Goal: Information Seeking & Learning: Compare options

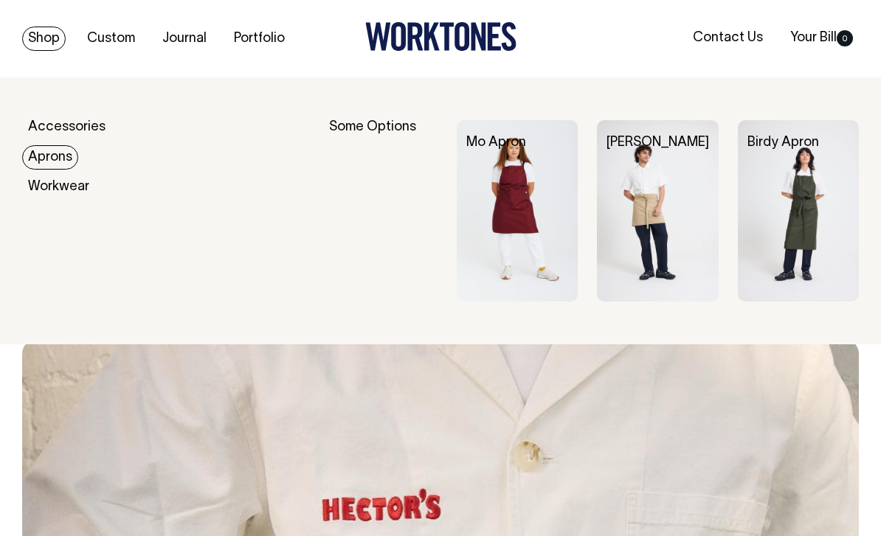
click at [789, 229] on img at bounding box center [798, 210] width 121 height 181
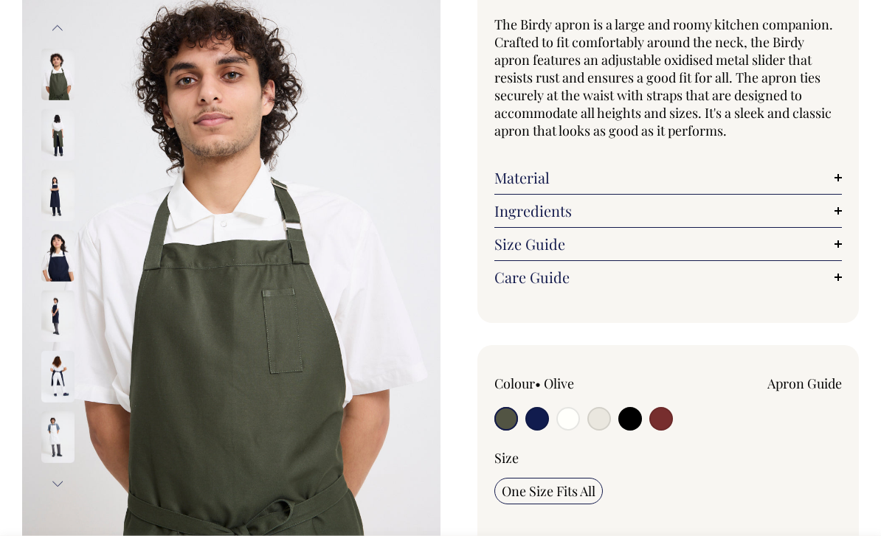
scroll to position [136, 0]
click at [541, 423] on input "radio" at bounding box center [537, 418] width 24 height 24
radio input "true"
select select "Dark Navy"
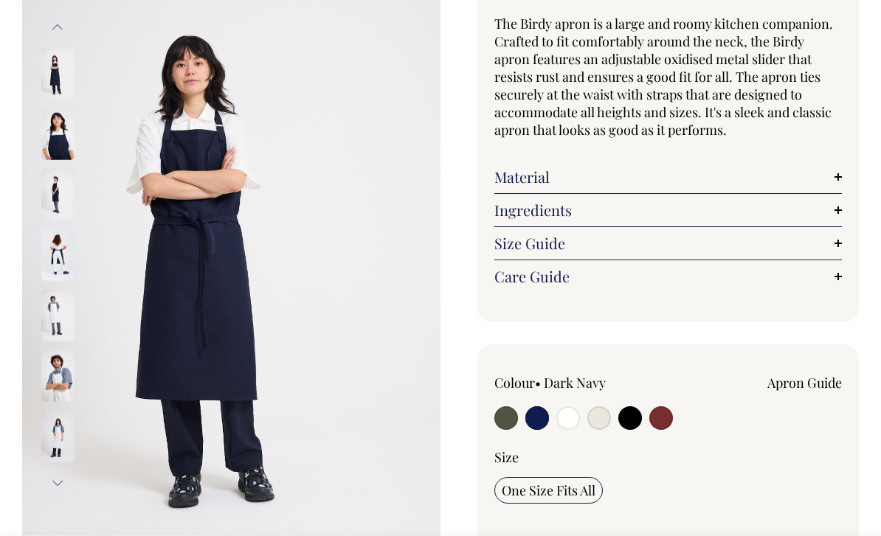
click at [568, 421] on input "radio" at bounding box center [568, 418] width 24 height 24
radio input "true"
select select "Off-White"
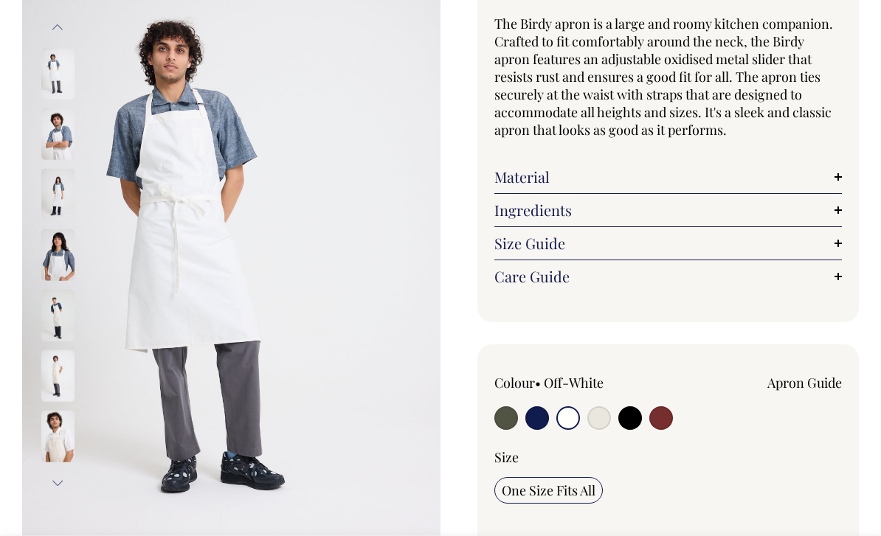
click at [603, 418] on input "radio" at bounding box center [599, 418] width 24 height 24
radio input "true"
select select "Natural"
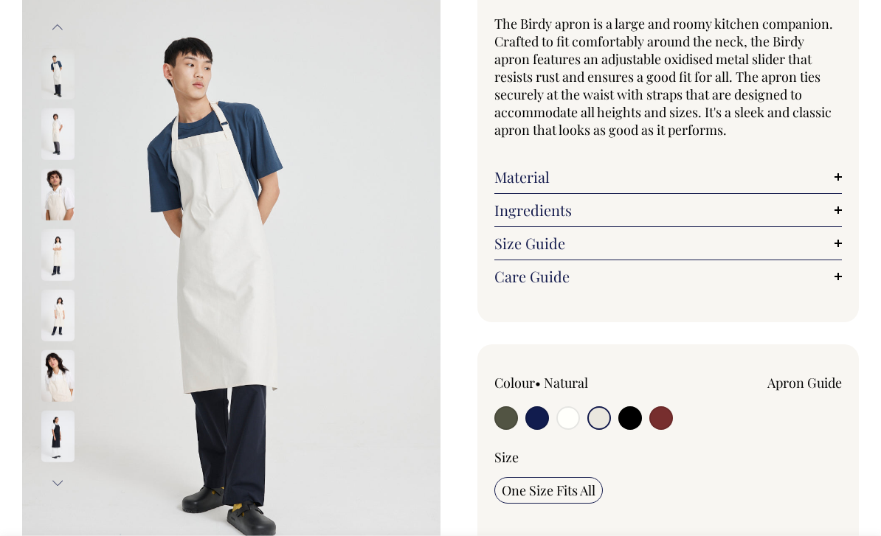
click at [53, 200] on img at bounding box center [57, 195] width 33 height 52
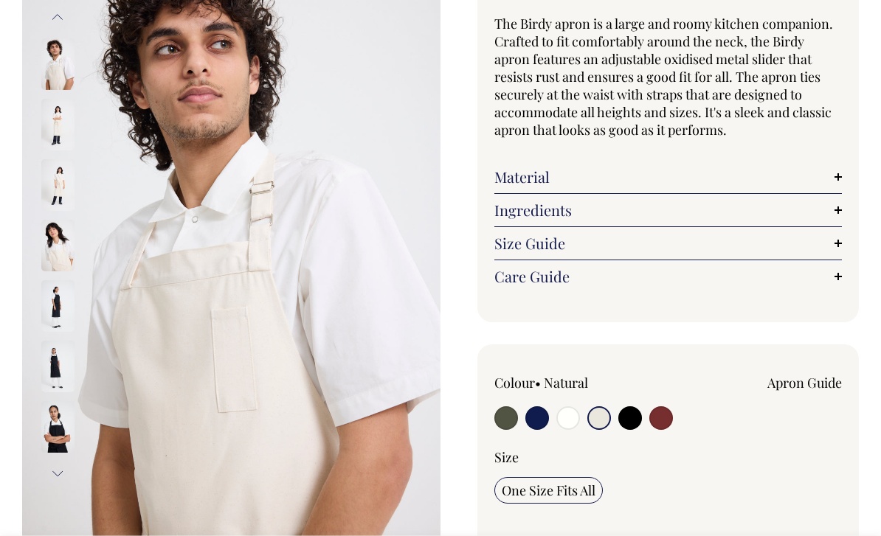
click at [55, 129] on img at bounding box center [57, 125] width 33 height 52
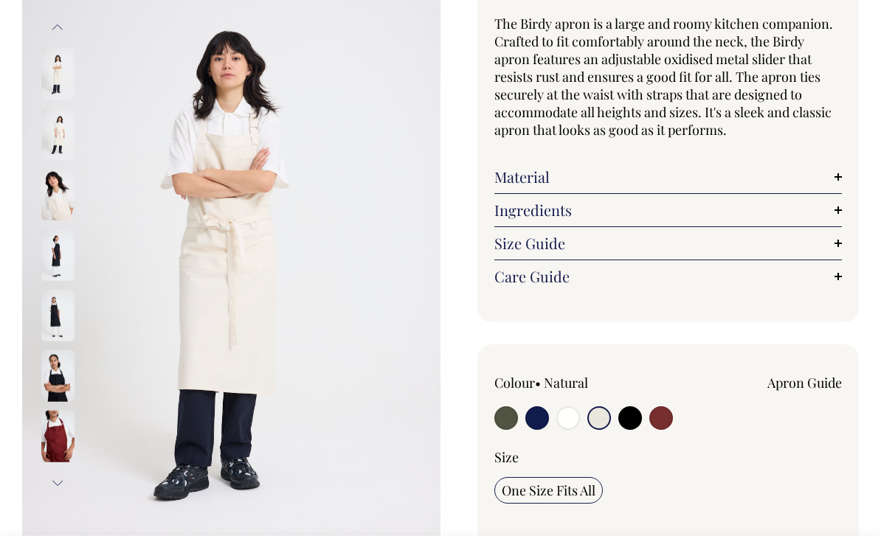
click at [640, 416] on input "radio" at bounding box center [630, 418] width 24 height 24
radio input "true"
select select "Black"
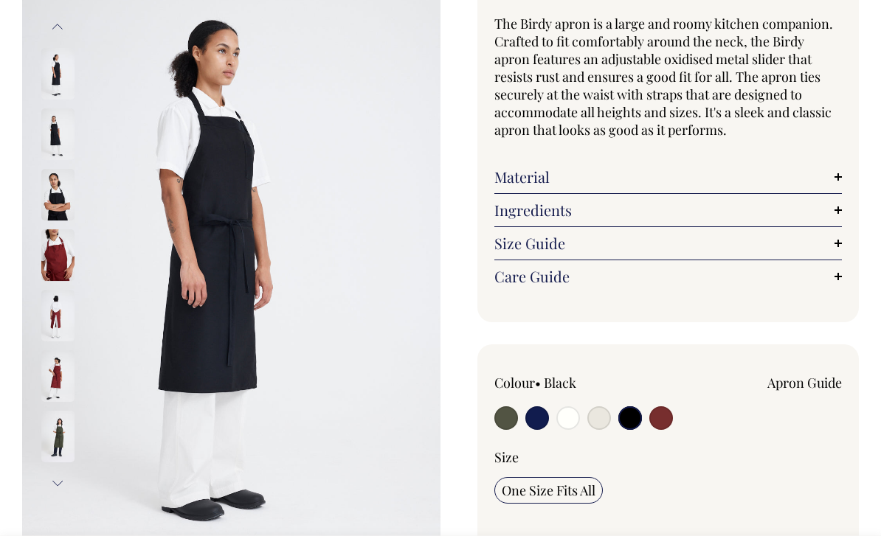
click at [664, 422] on input "radio" at bounding box center [661, 418] width 24 height 24
radio input "true"
select select "Burgundy"
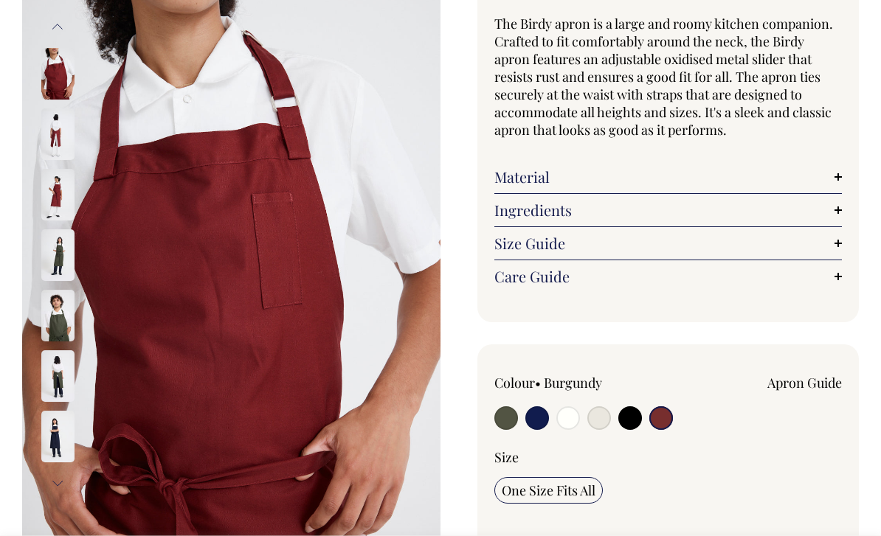
click at [634, 419] on input "radio" at bounding box center [630, 418] width 24 height 24
radio input "true"
select select "Black"
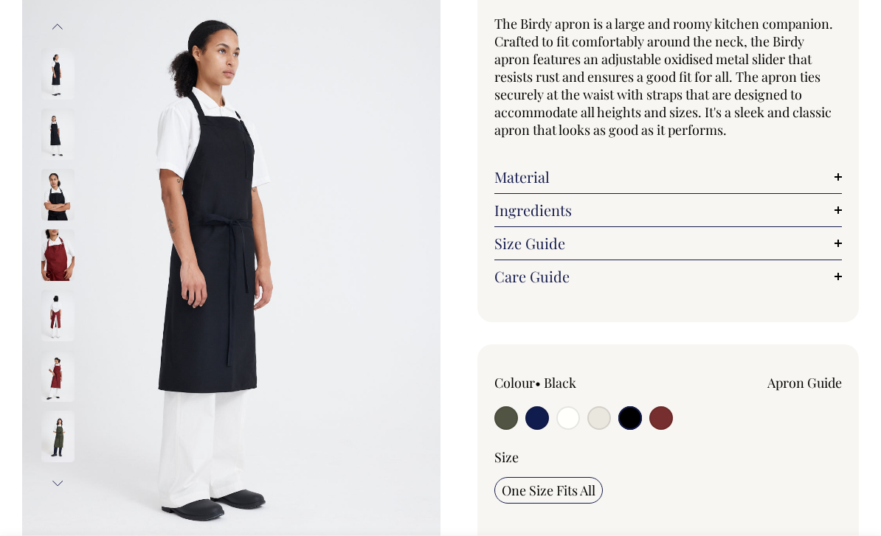
click at [58, 195] on img at bounding box center [57, 195] width 33 height 52
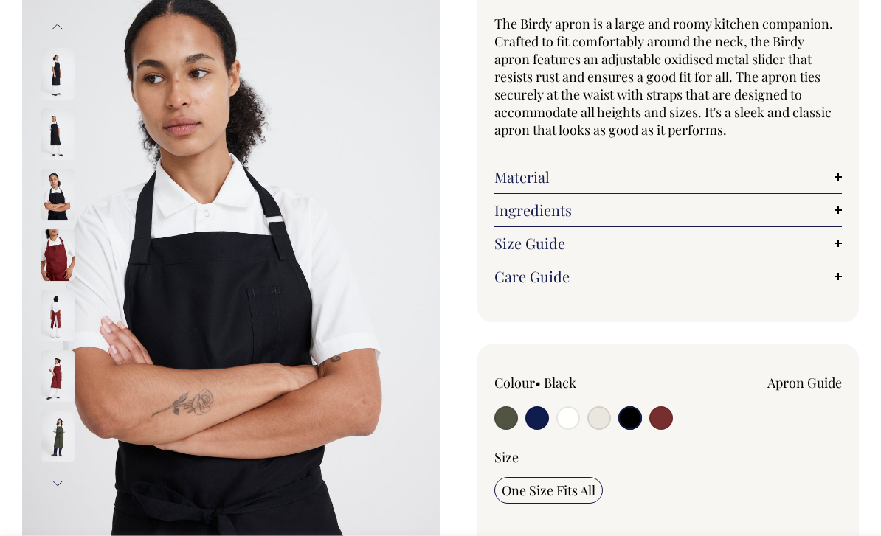
click at [50, 131] on img at bounding box center [57, 134] width 33 height 52
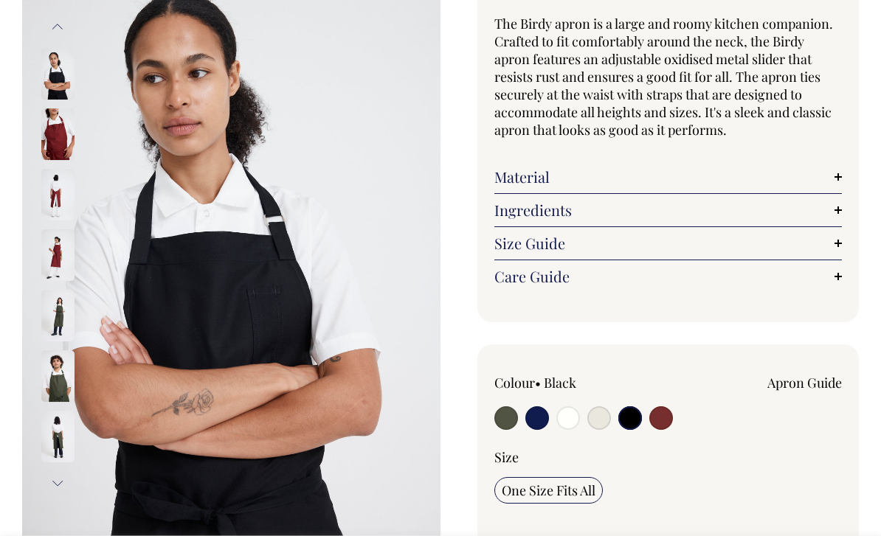
click at [598, 417] on input "radio" at bounding box center [599, 418] width 24 height 24
radio input "true"
select select "Natural"
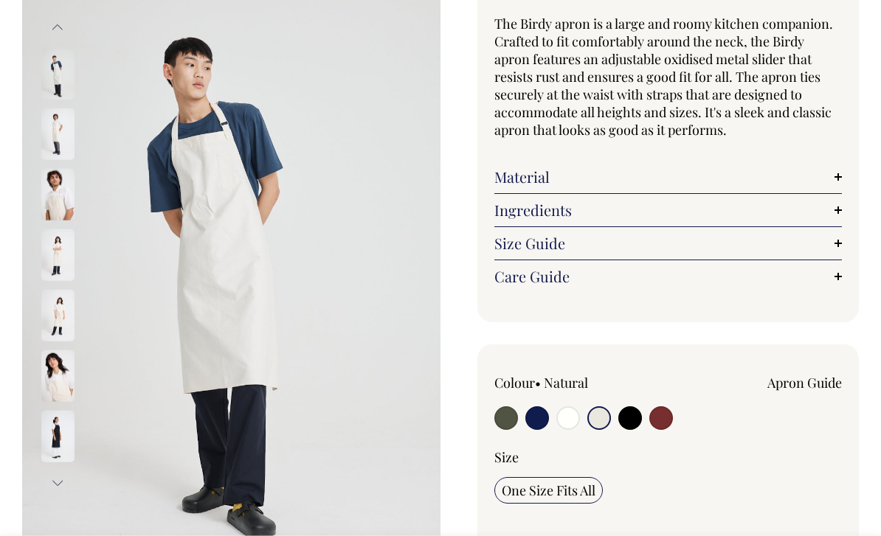
click at [59, 195] on img at bounding box center [57, 195] width 33 height 52
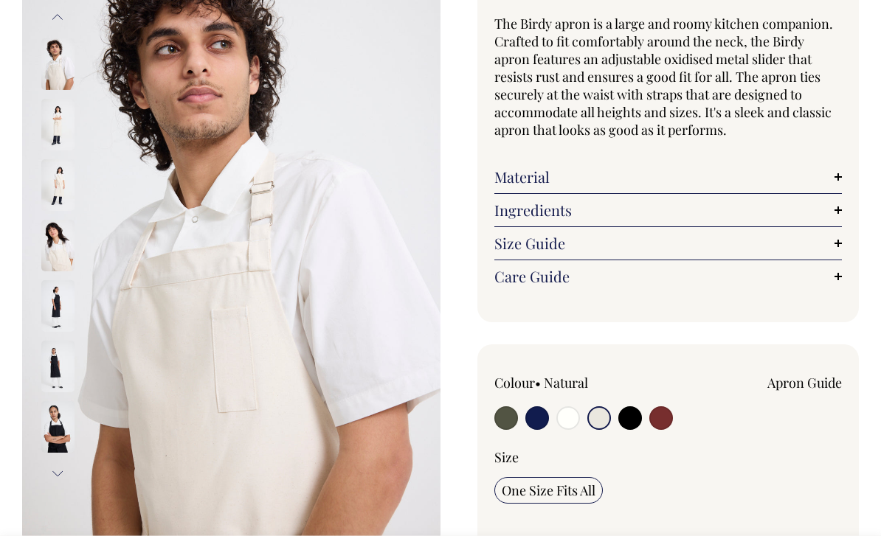
click at [52, 222] on img at bounding box center [57, 246] width 33 height 52
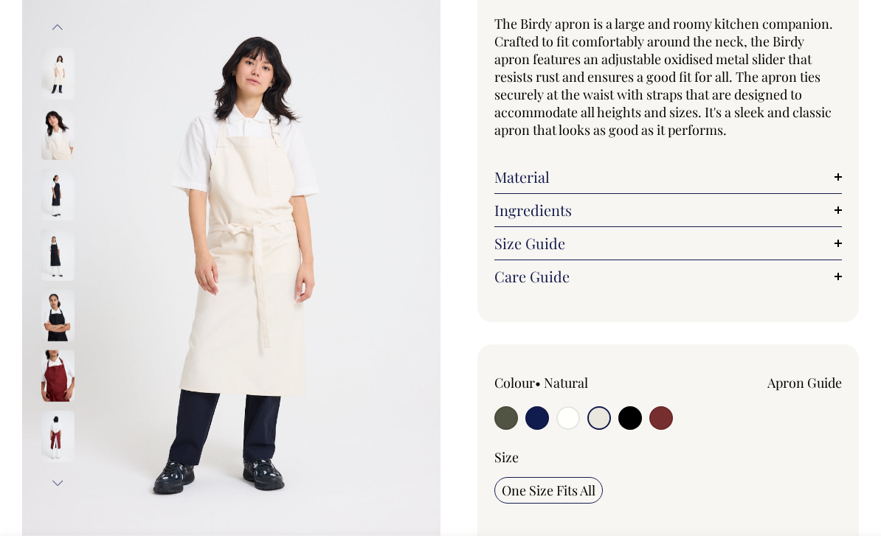
click at [56, 138] on img at bounding box center [57, 134] width 33 height 52
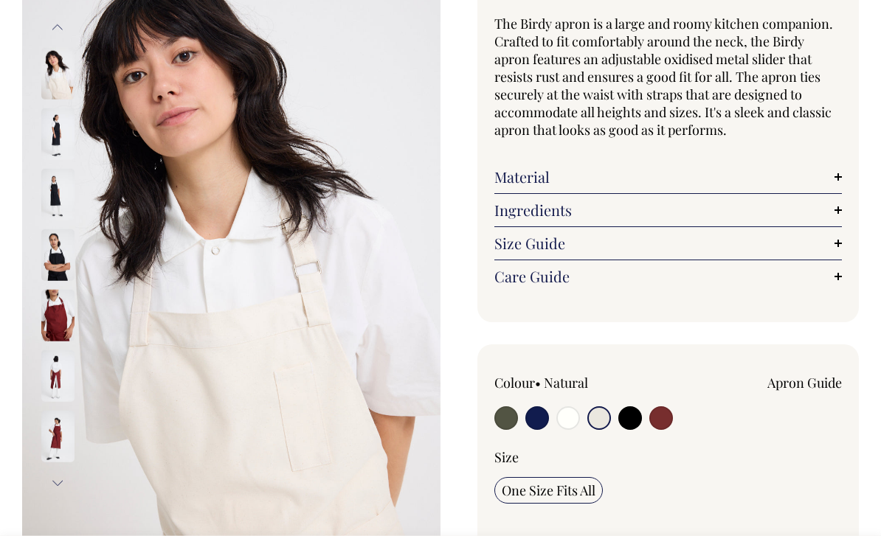
click at [508, 424] on input "radio" at bounding box center [506, 418] width 24 height 24
radio input "true"
select select "Olive"
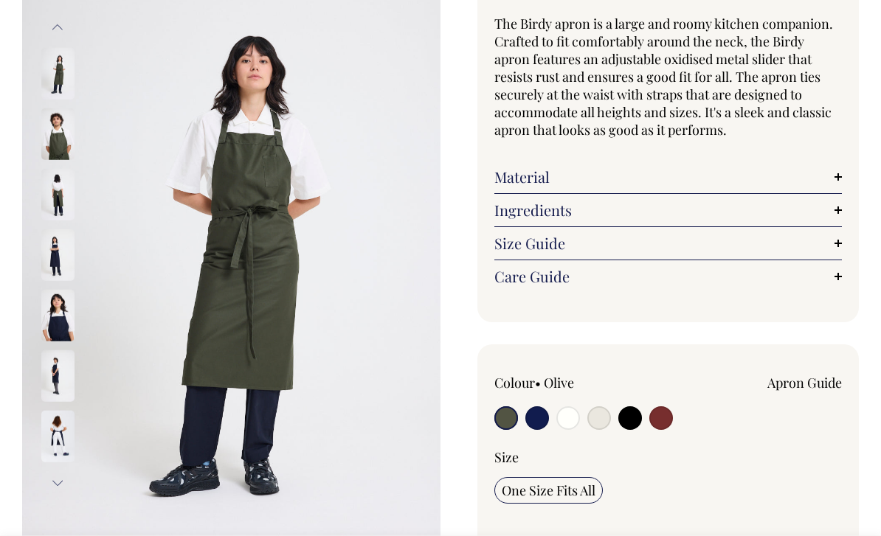
click at [537, 418] on input "radio" at bounding box center [537, 418] width 24 height 24
radio input "true"
select select "Dark Navy"
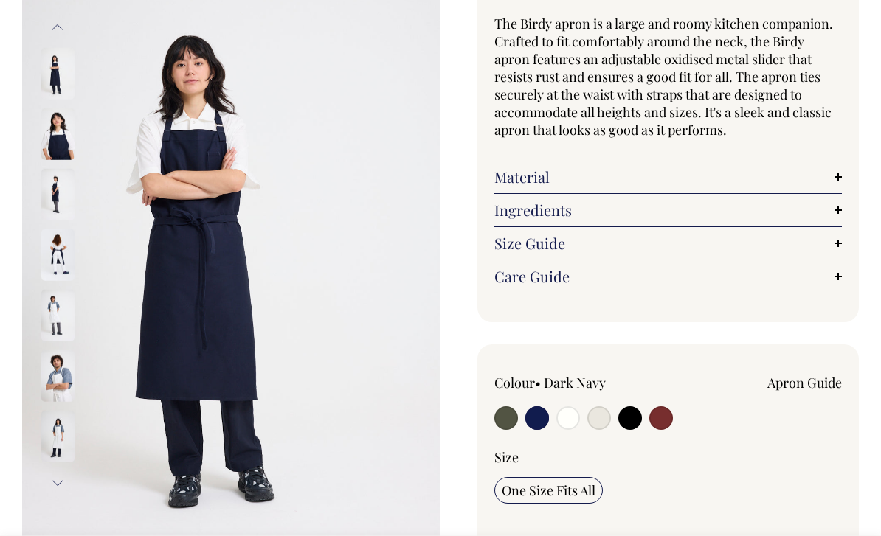
click at [572, 419] on input "radio" at bounding box center [568, 418] width 24 height 24
radio input "true"
select select "Off-White"
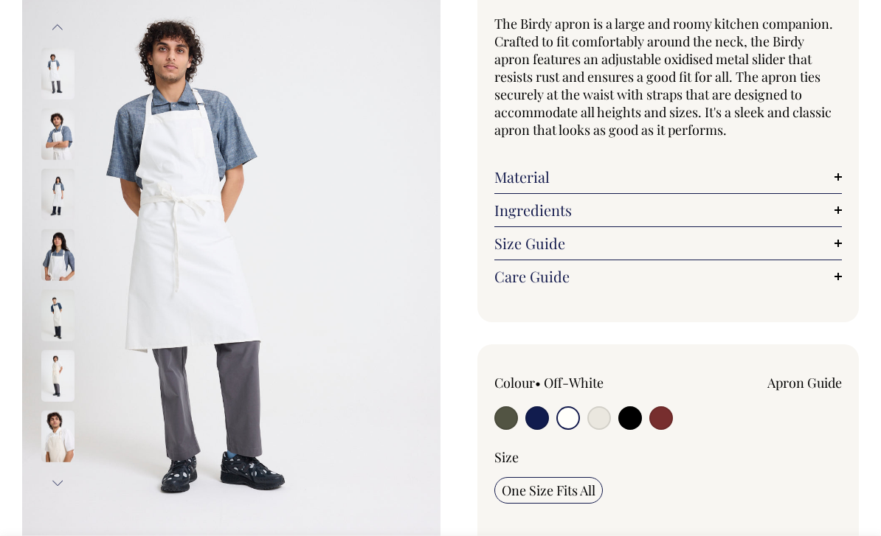
click at [55, 204] on img at bounding box center [57, 195] width 33 height 52
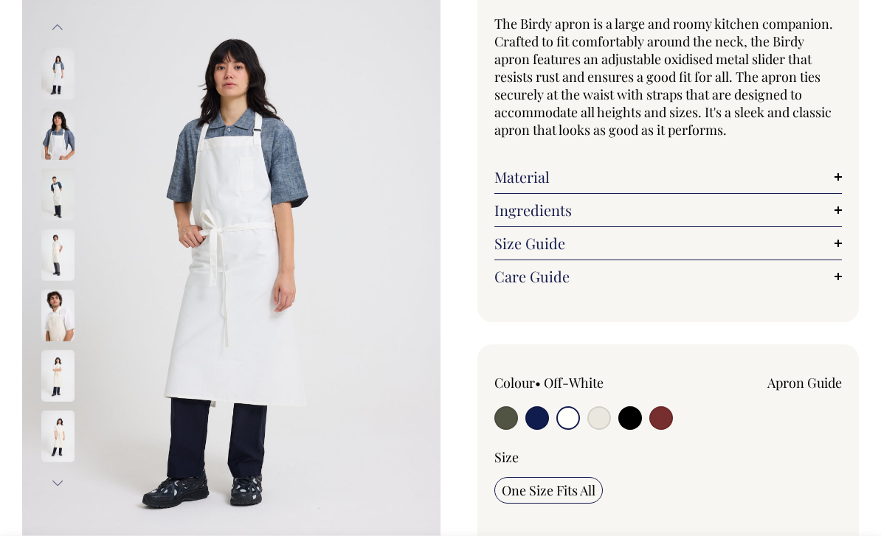
click at [593, 417] on input "radio" at bounding box center [599, 418] width 24 height 24
radio input "true"
select select "Natural"
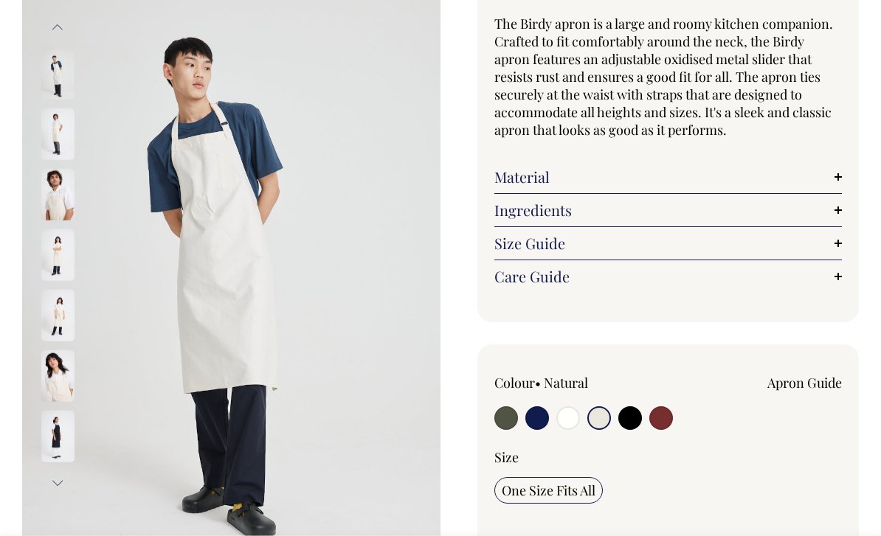
click at [58, 203] on img at bounding box center [57, 195] width 33 height 52
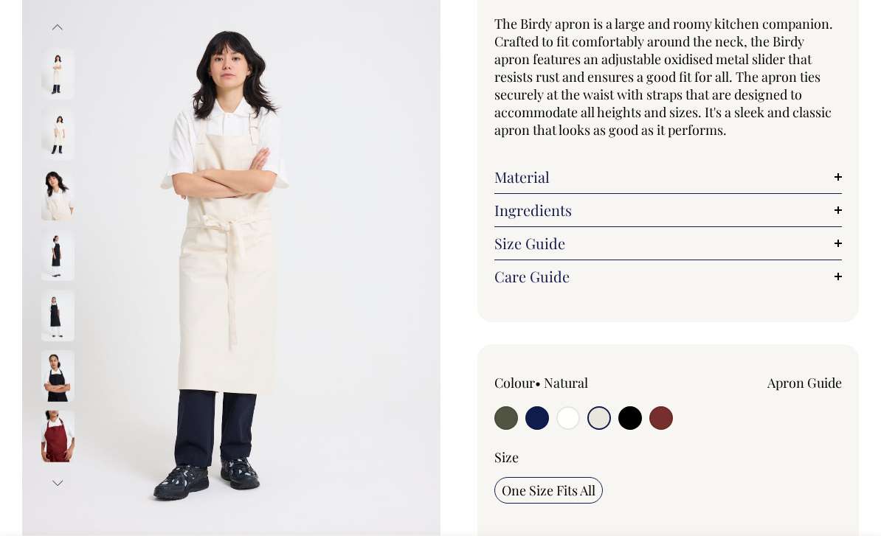
click at [628, 412] on input "radio" at bounding box center [630, 418] width 24 height 24
radio input "true"
select select "Black"
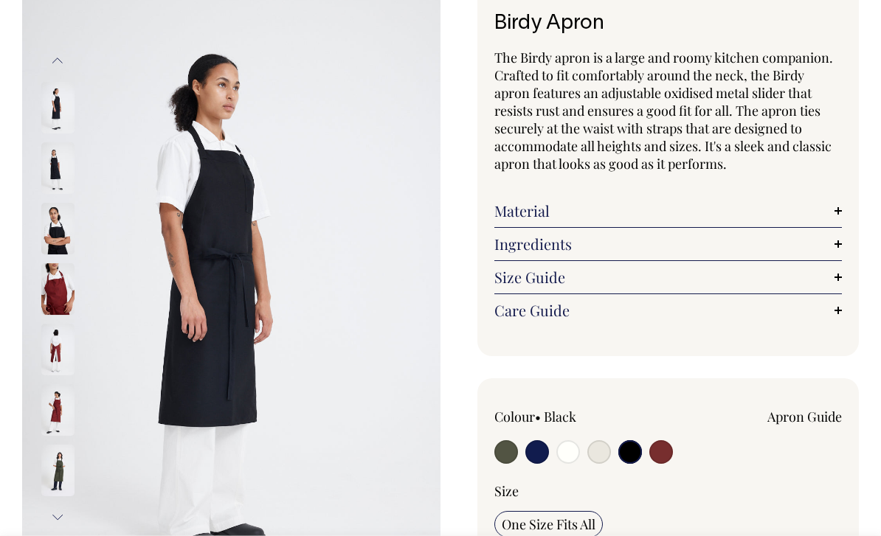
scroll to position [100, 0]
